Goal: Task Accomplishment & Management: Use online tool/utility

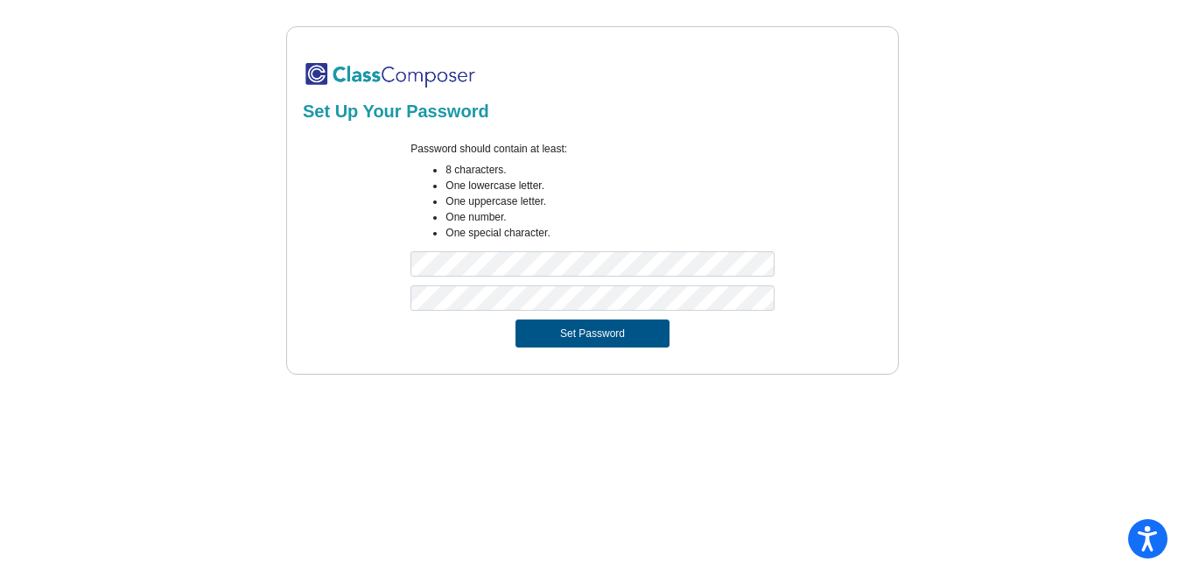
click at [593, 333] on button "Set Password" at bounding box center [593, 333] width 154 height 28
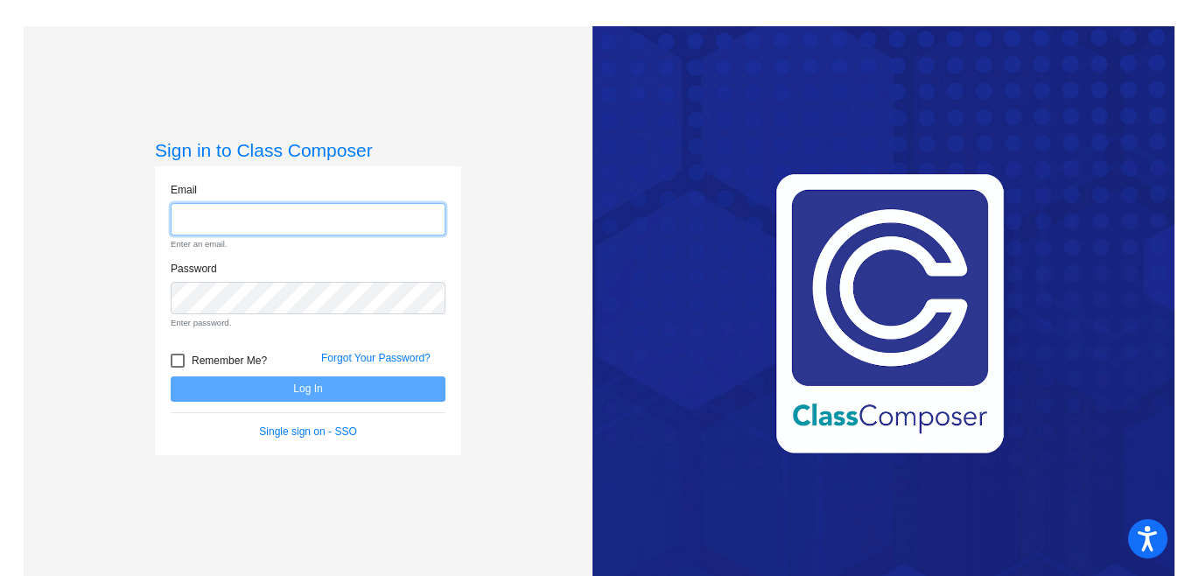
click at [401, 214] on input "email" at bounding box center [308, 219] width 275 height 32
type input "[PERSON_NAME][EMAIL_ADDRESS][DOMAIN_NAME]"
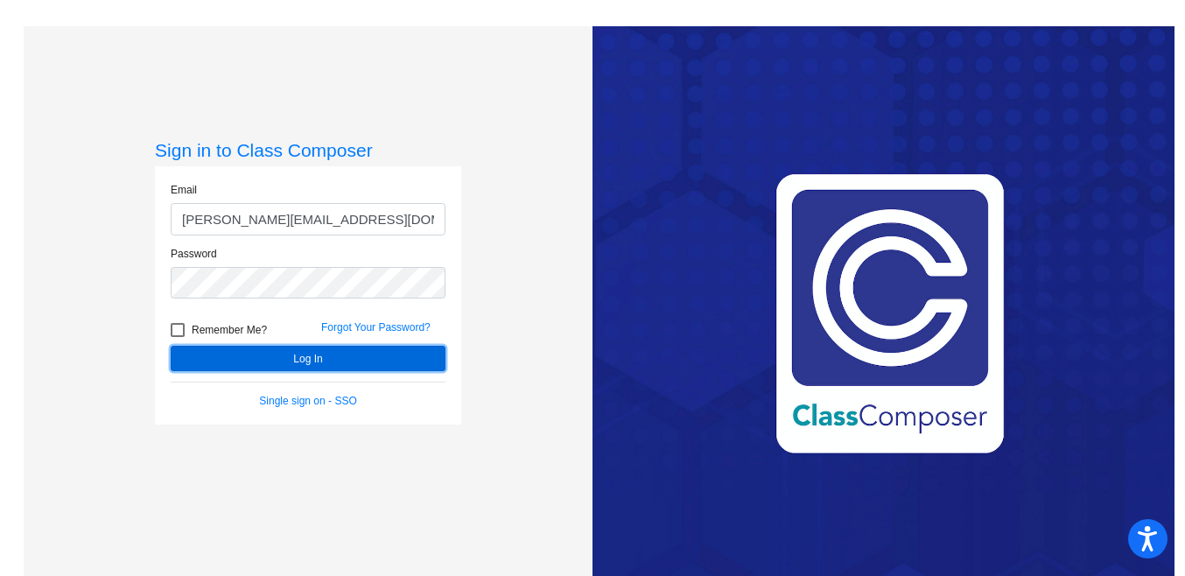
click at [359, 365] on button "Log In" at bounding box center [308, 358] width 275 height 25
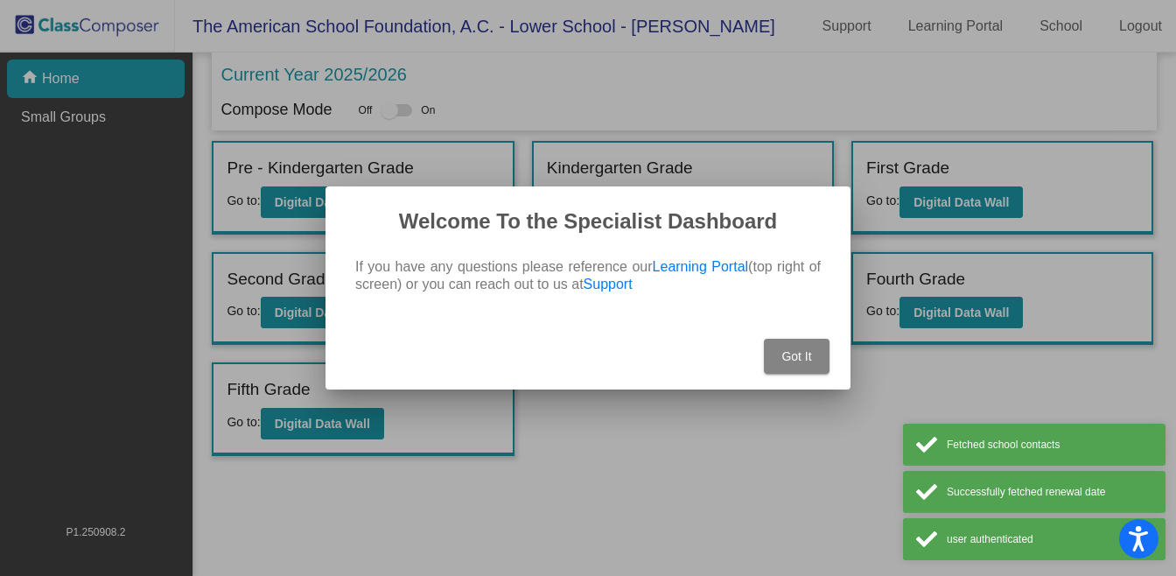
click at [815, 363] on button "Got It" at bounding box center [797, 356] width 66 height 35
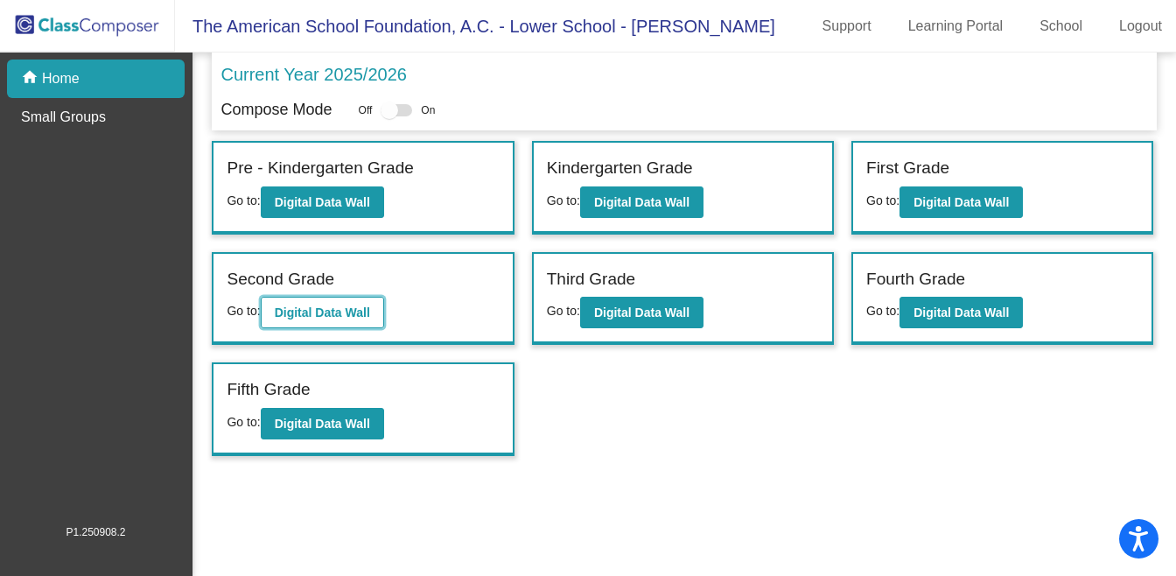
click at [347, 321] on button "Digital Data Wall" at bounding box center [322, 313] width 123 height 32
